Goal: Browse casually

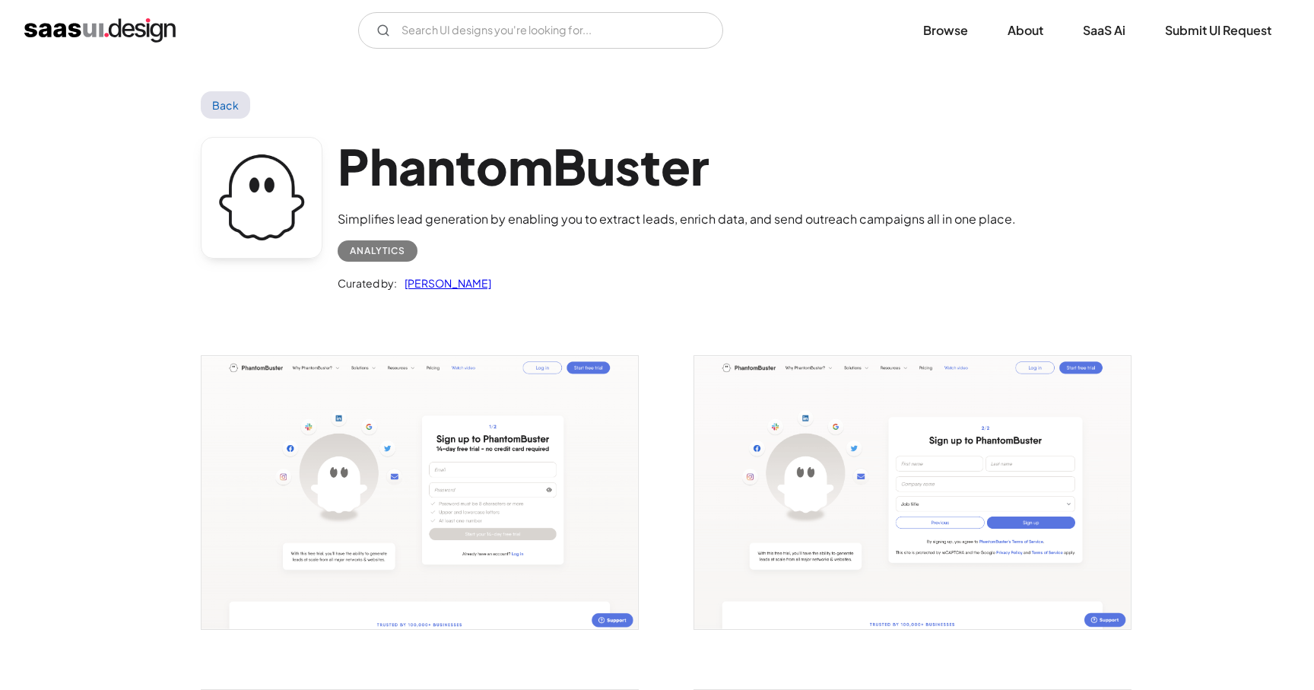
click at [225, 116] on link "Back" at bounding box center [225, 104] width 49 height 27
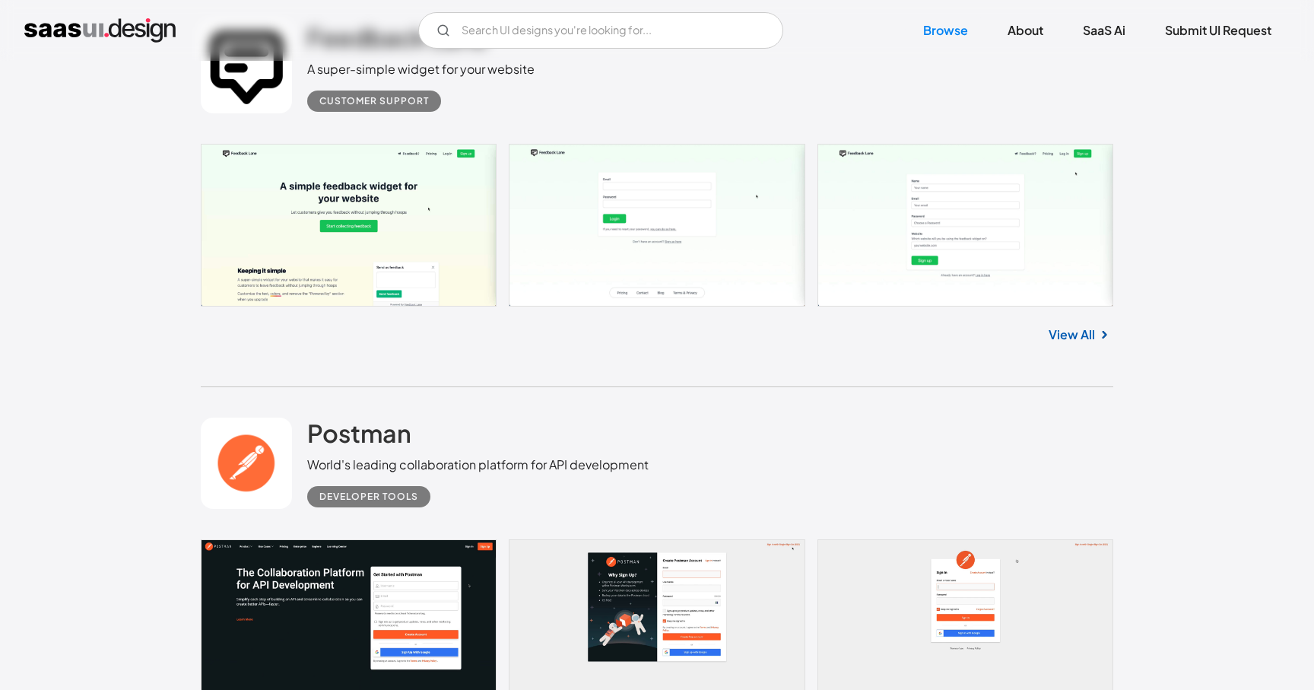
scroll to position [5455, 0]
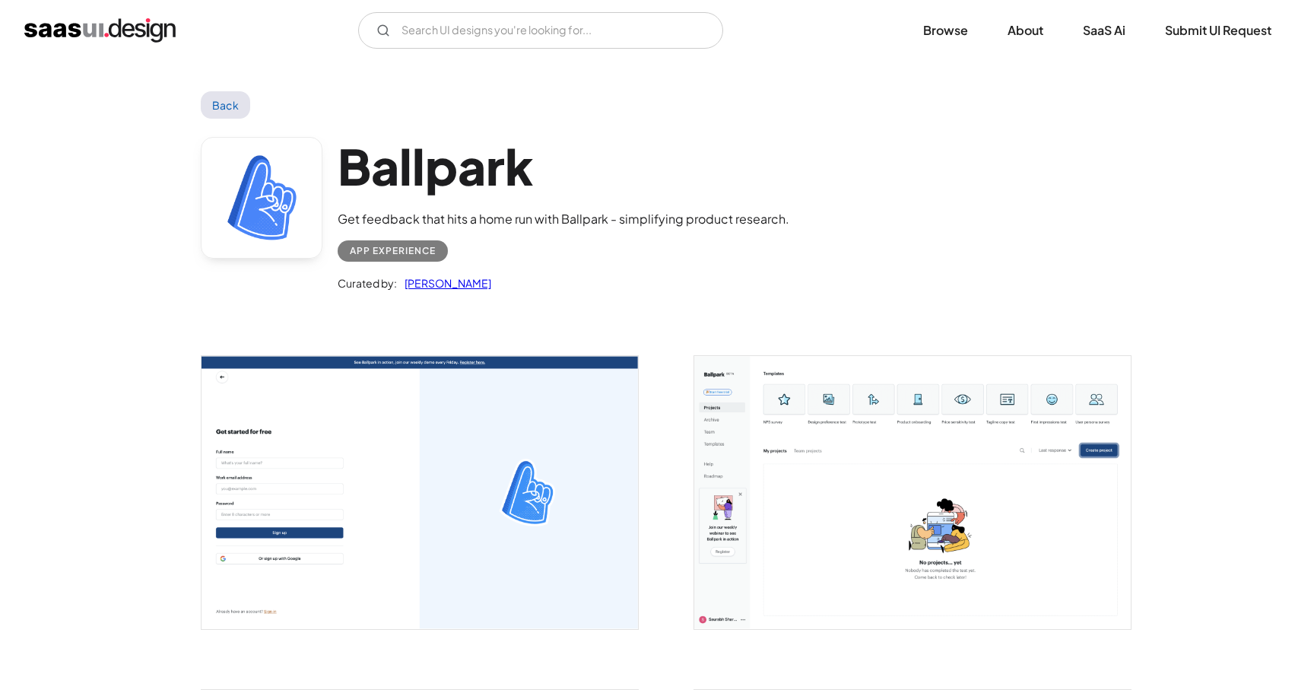
click at [519, 493] on img "open lightbox" at bounding box center [419, 492] width 436 height 273
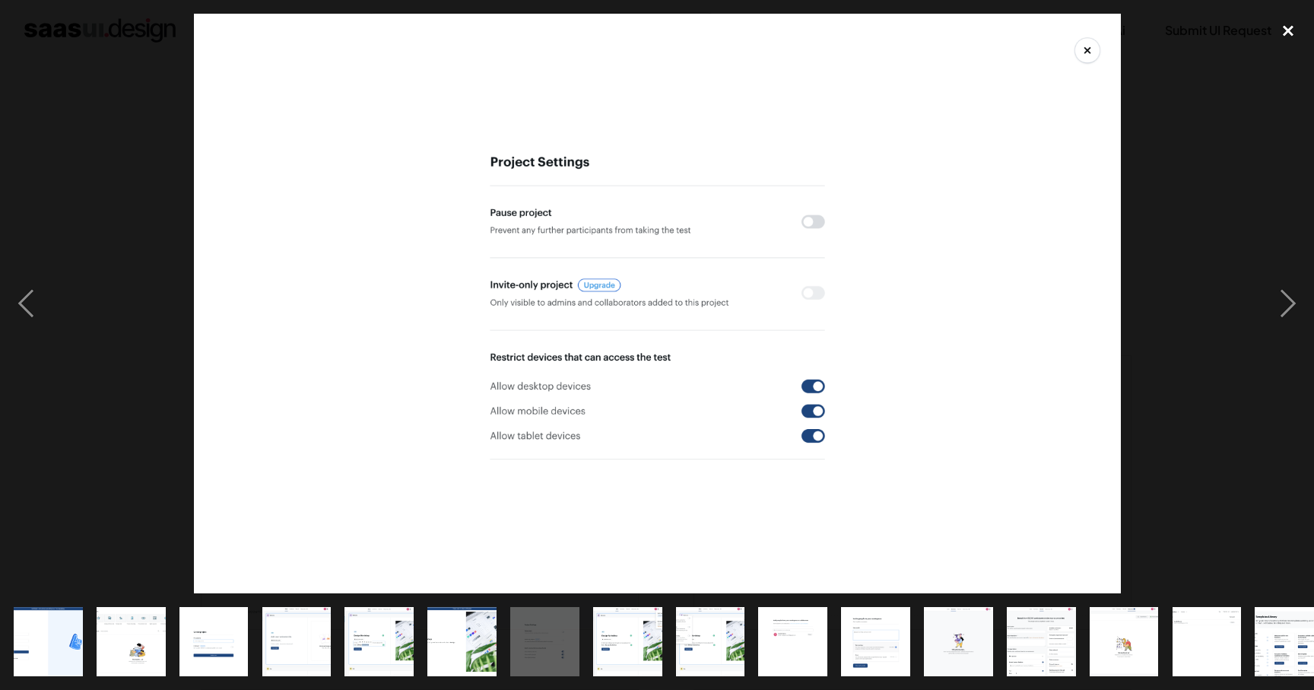
click at [1286, 36] on div "close lightbox" at bounding box center [1288, 30] width 52 height 33
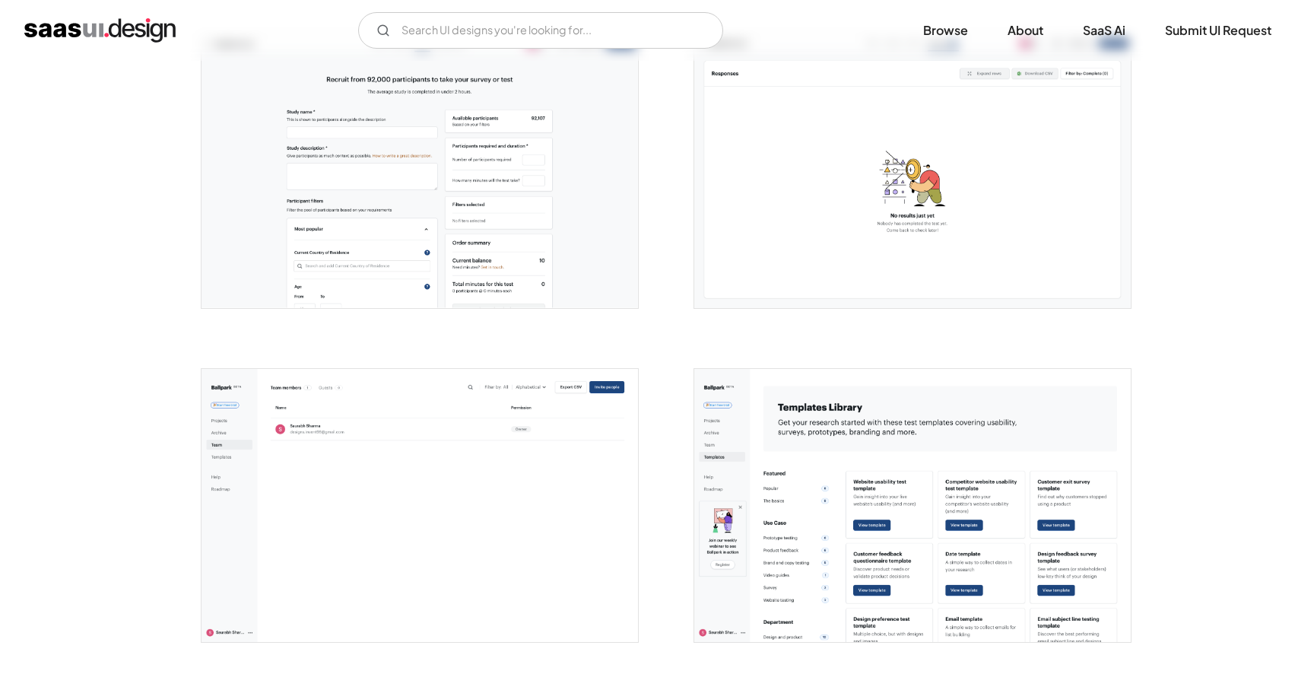
scroll to position [2265, 0]
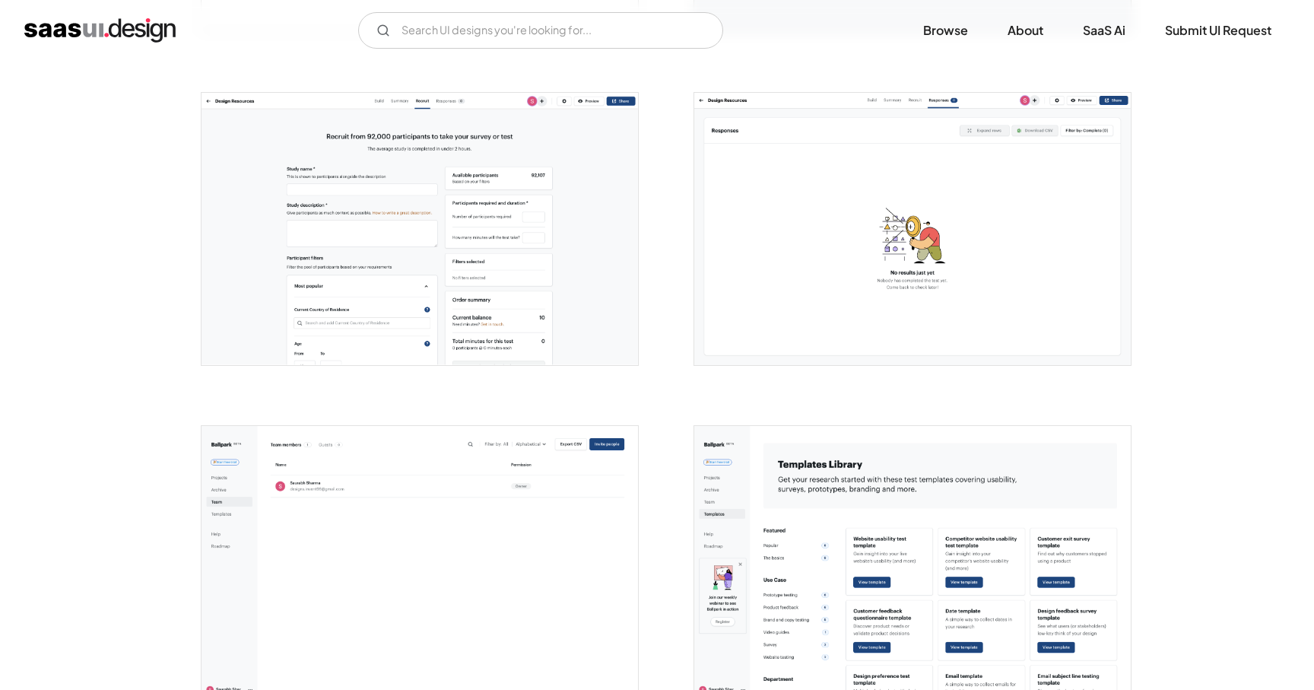
click at [401, 220] on img "open lightbox" at bounding box center [419, 229] width 436 height 273
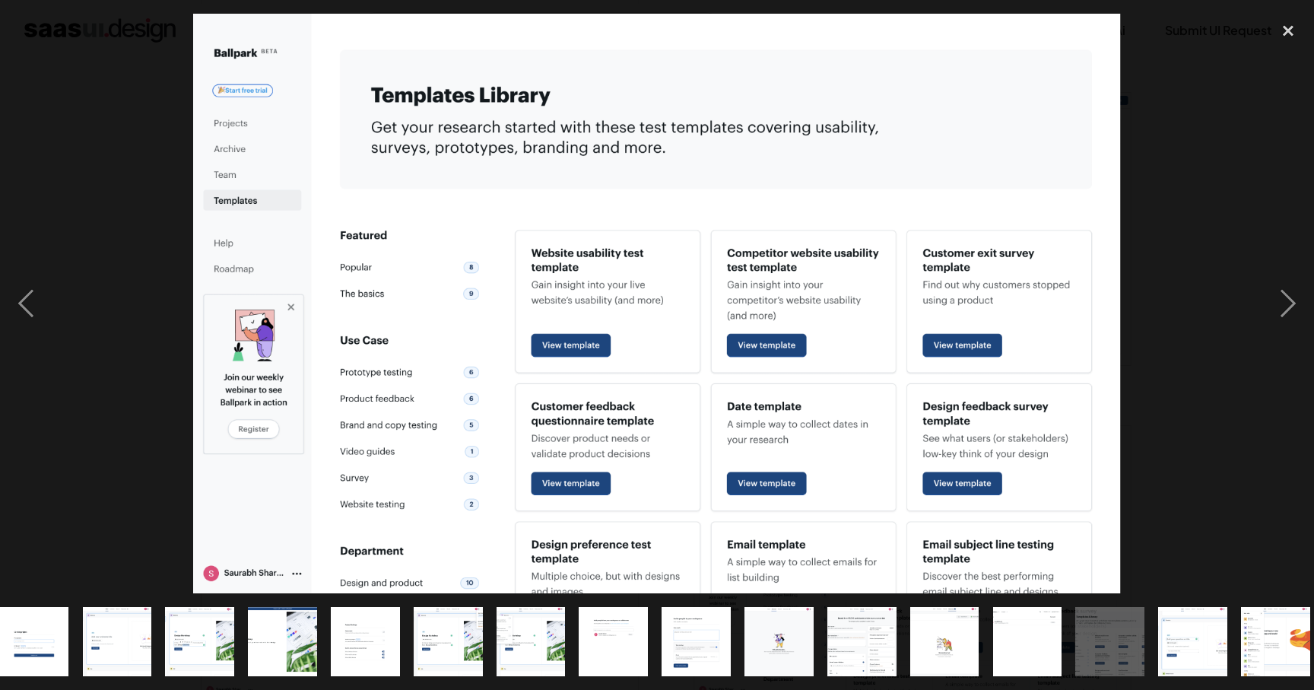
scroll to position [0, 189]
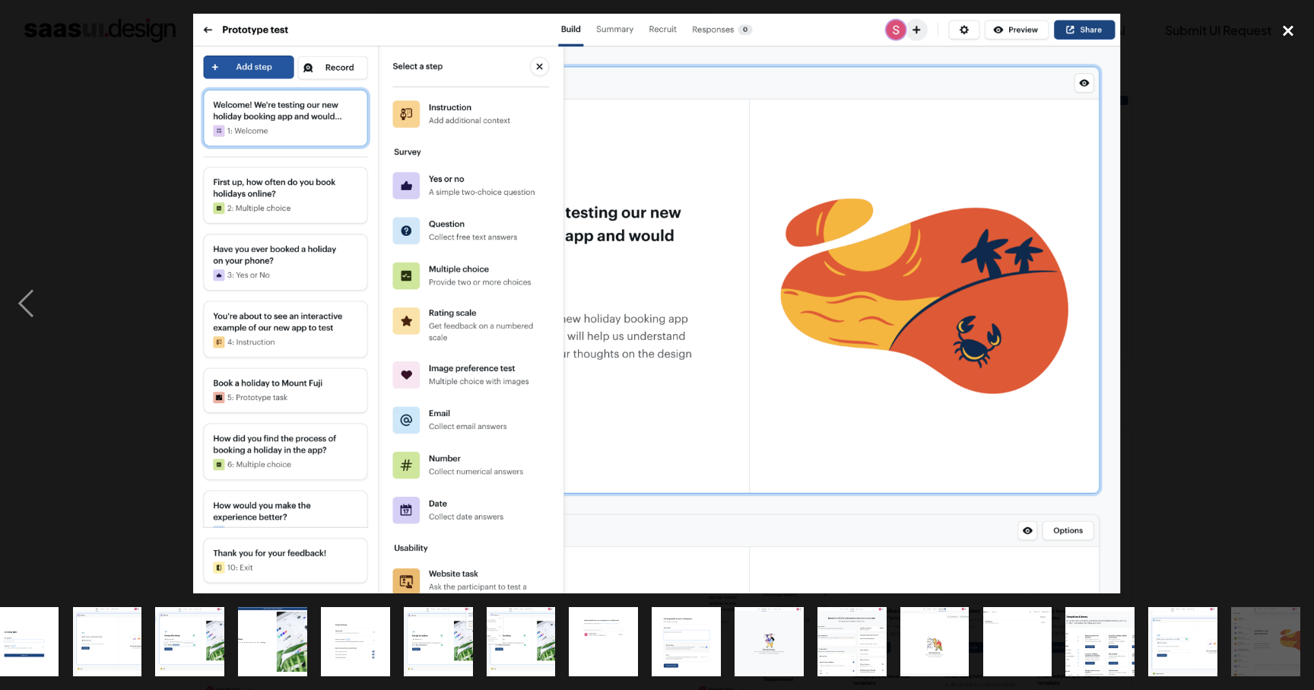
click at [1279, 35] on div "close lightbox" at bounding box center [1288, 30] width 52 height 33
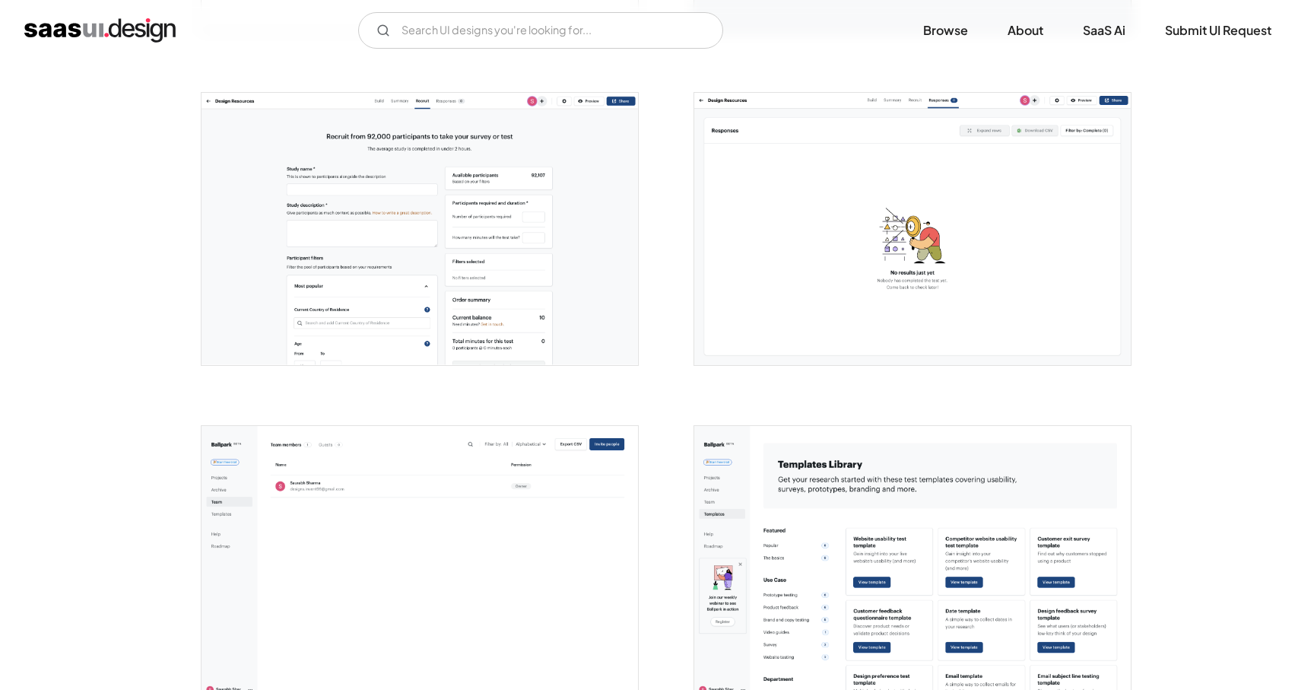
scroll to position [0, 0]
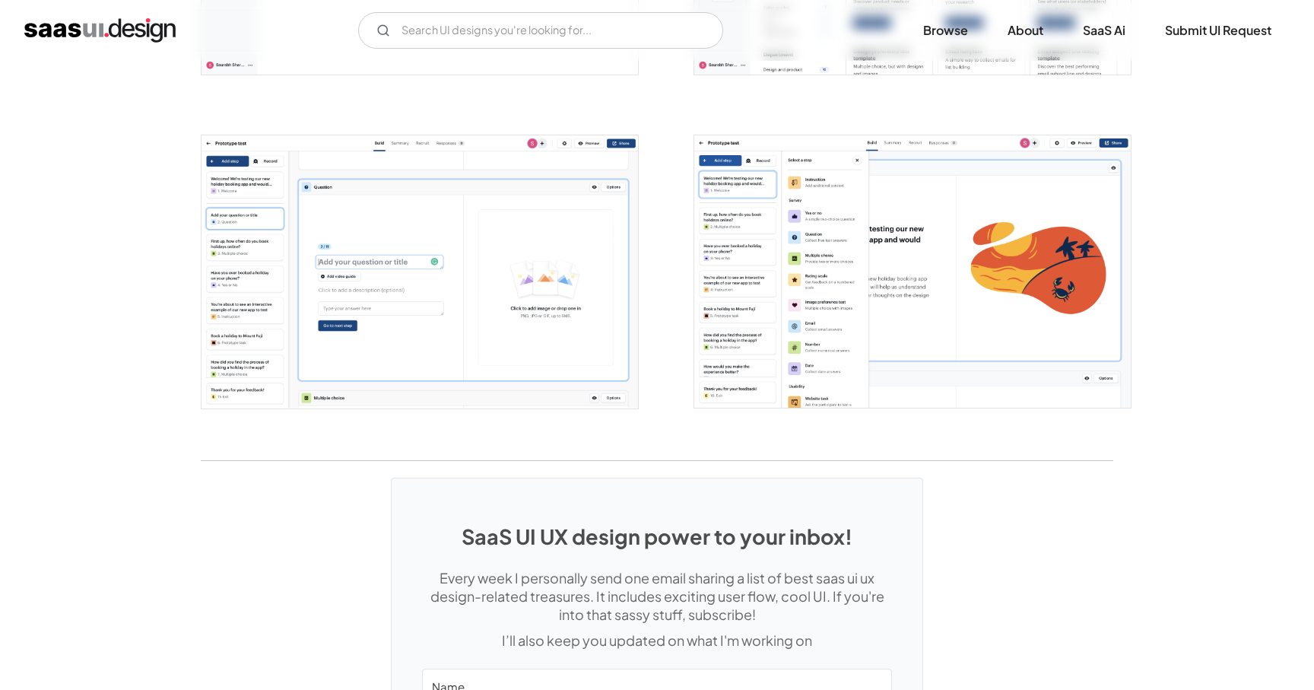
scroll to position [3156, 0]
